Goal: Information Seeking & Learning: Learn about a topic

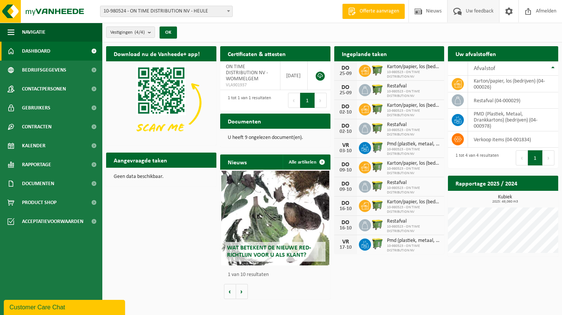
click at [471, 15] on span "Uw feedback" at bounding box center [479, 11] width 31 height 22
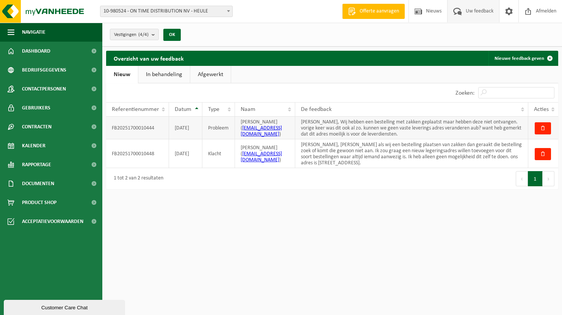
click at [134, 135] on td "FB20251700010444" at bounding box center [137, 128] width 63 height 23
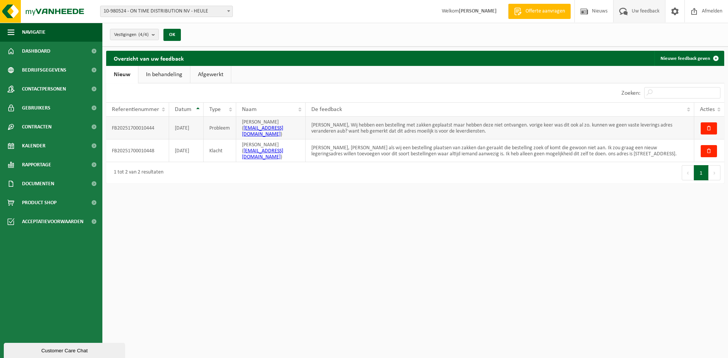
click at [480, 130] on td "[PERSON_NAME], Wij hebben een bestelling met zakken geplaatst maar hebben deze …" at bounding box center [500, 128] width 389 height 23
click at [562, 16] on span at bounding box center [583, 11] width 11 height 22
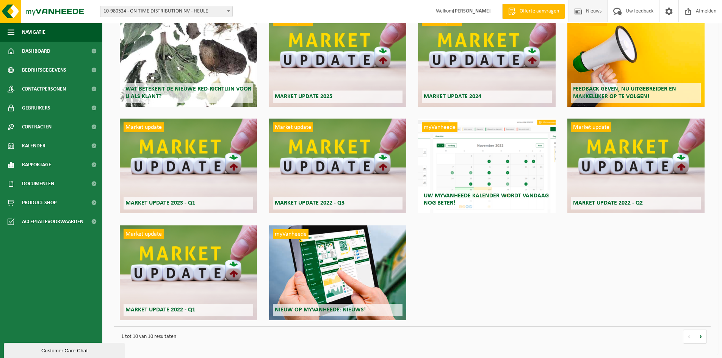
scroll to position [65, 0]
click at [194, 246] on div "Market update Market update 2022 - Q1" at bounding box center [188, 272] width 137 height 95
